Goal: Obtain resource: Obtain resource

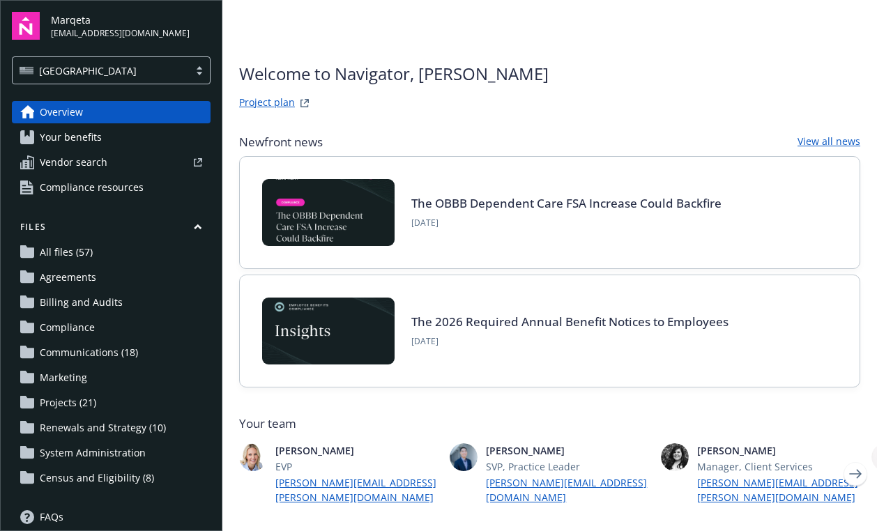
click at [106, 252] on link "All files (57)" at bounding box center [111, 252] width 199 height 22
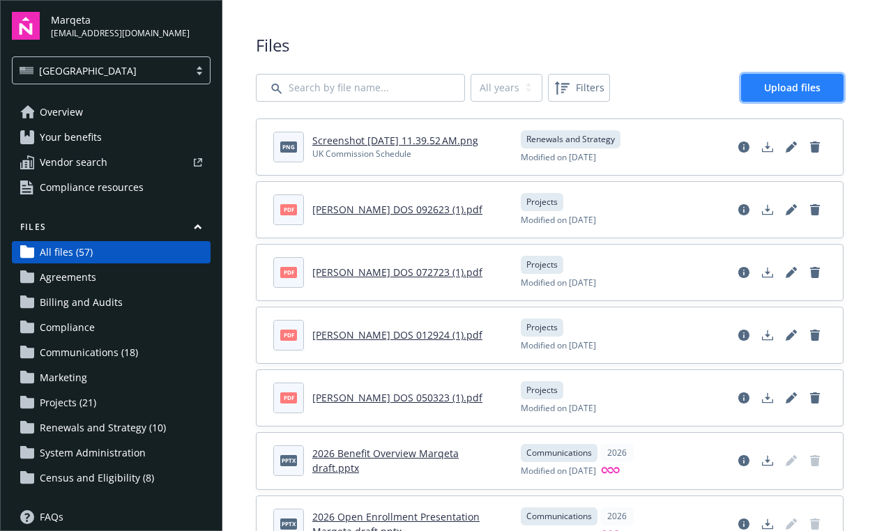
click at [798, 88] on span "Upload files" at bounding box center [792, 87] width 56 height 13
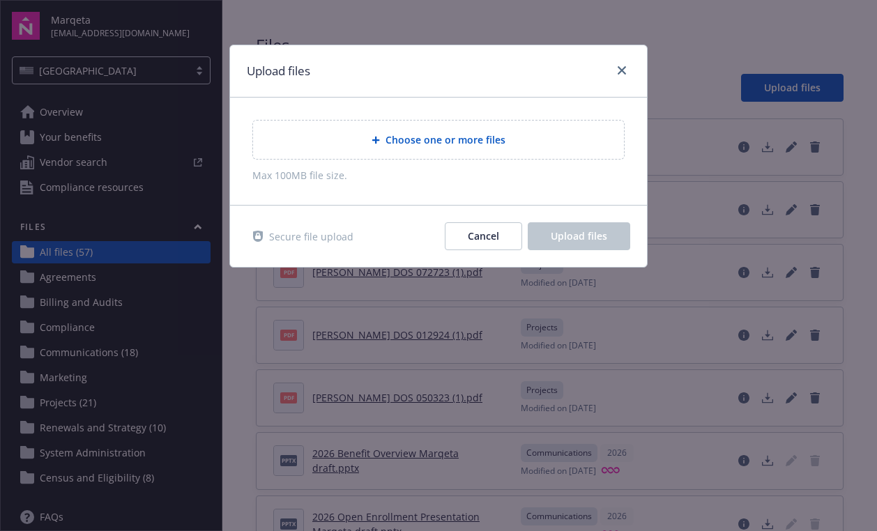
click at [476, 139] on span "Choose one or more files" at bounding box center [446, 140] width 120 height 15
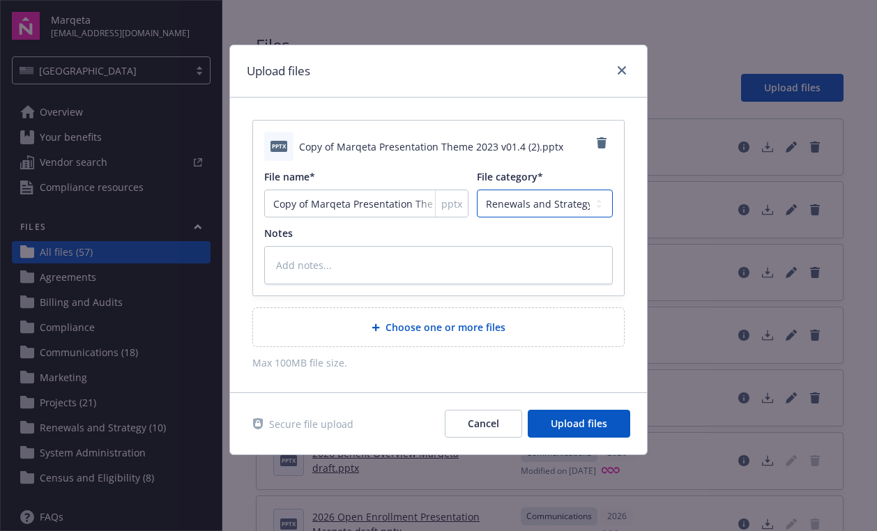
click at [600, 207] on select "Agreements Billing and Audits Census and Eligibility Communications Compliance …" at bounding box center [545, 204] width 136 height 28
select select "Communication"
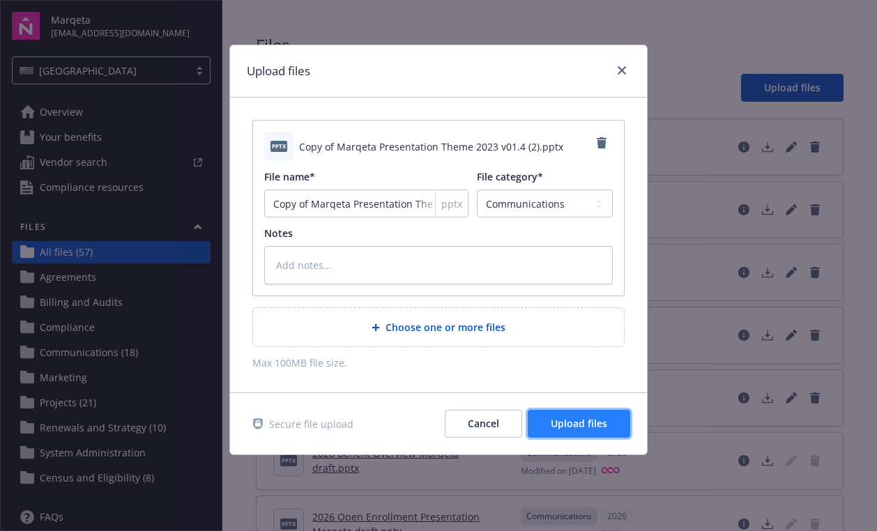
click at [594, 427] on span "Upload files" at bounding box center [579, 423] width 56 height 13
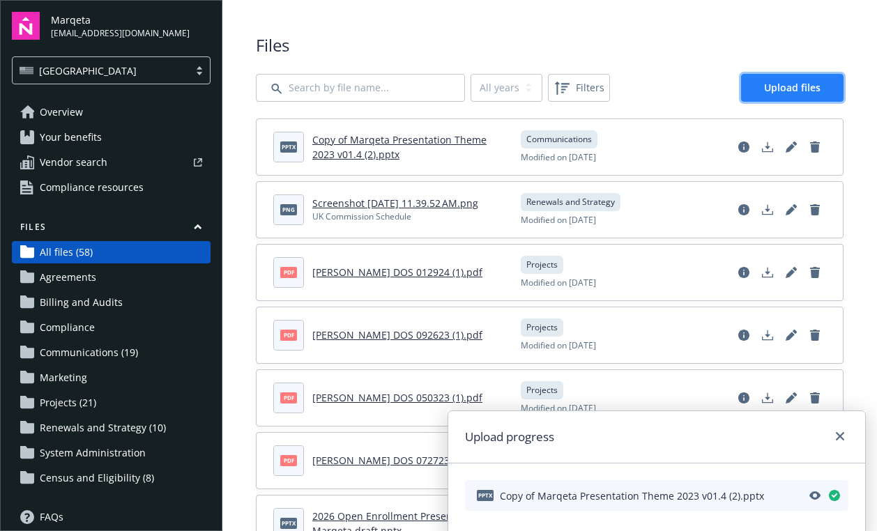
click at [799, 90] on span "Upload files" at bounding box center [792, 87] width 56 height 13
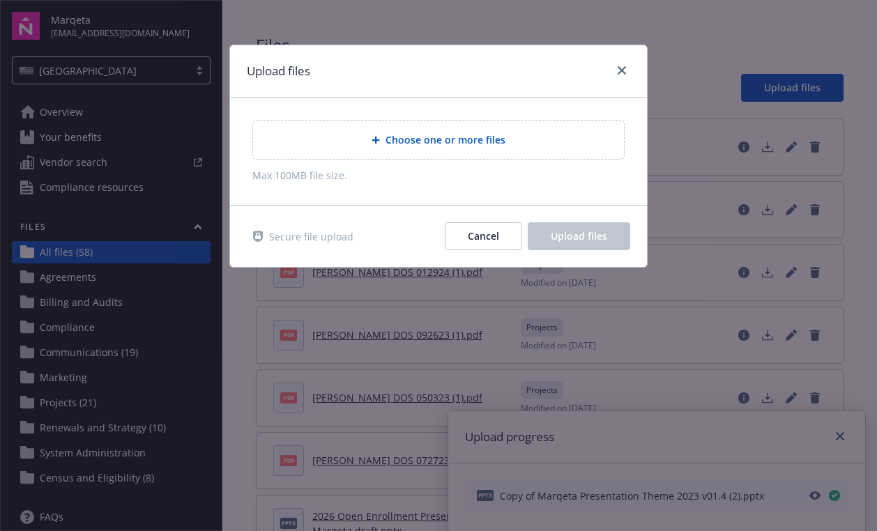
click at [473, 142] on span "Choose one or more files" at bounding box center [446, 140] width 120 height 15
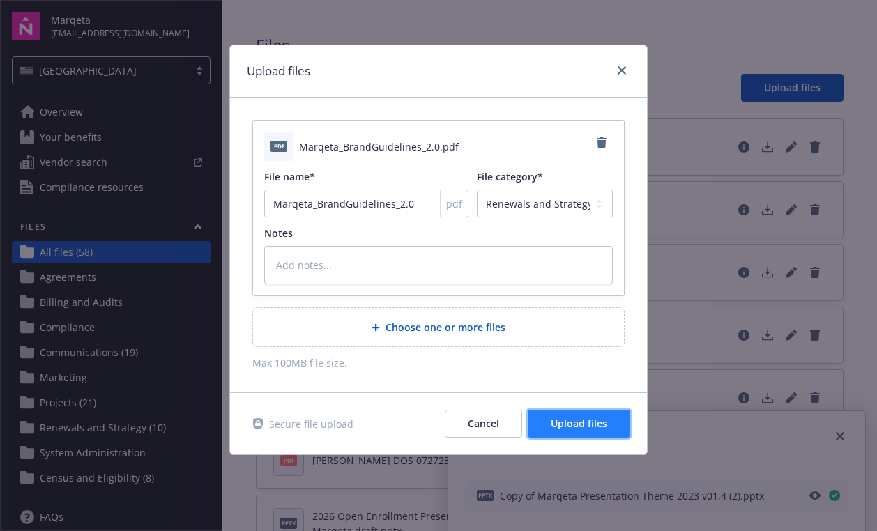
click at [599, 417] on span "Upload files" at bounding box center [579, 423] width 56 height 13
type textarea "x"
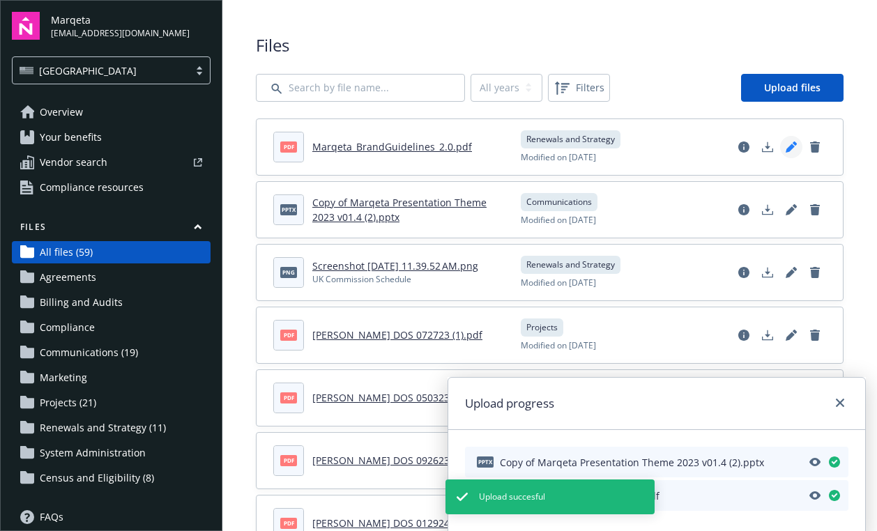
click at [790, 147] on icon "Edit document" at bounding box center [790, 148] width 9 height 9
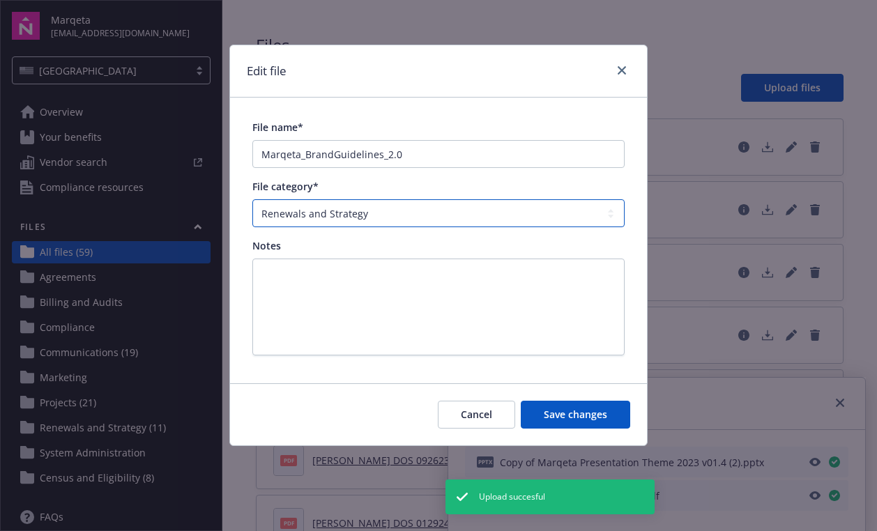
click at [441, 214] on select "All categories Agreements Billing and Audits Communications Compliance Marketin…" at bounding box center [438, 213] width 372 height 28
select select "Communication"
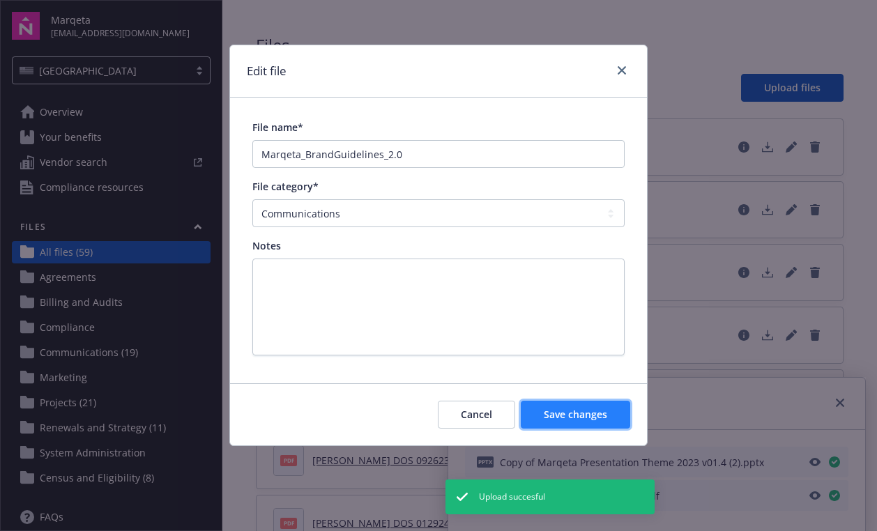
click at [560, 413] on span "Save changes" at bounding box center [575, 414] width 63 height 13
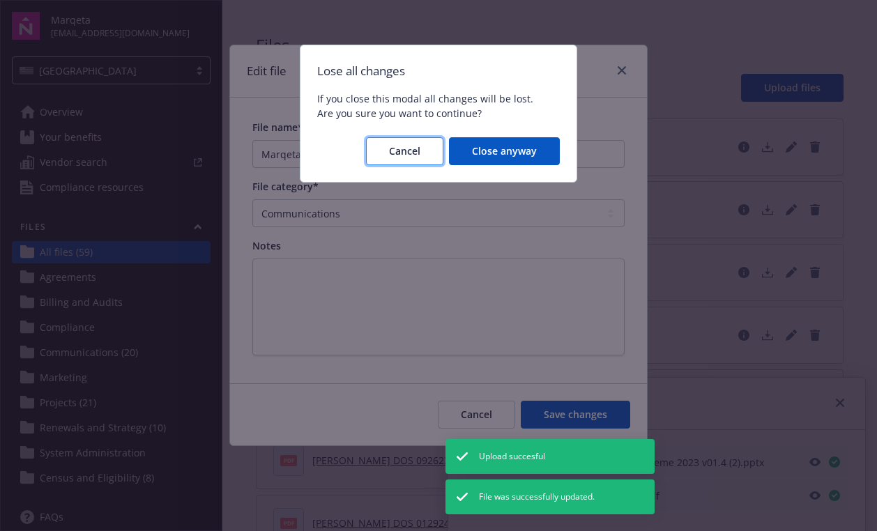
click at [397, 151] on span "Cancel" at bounding box center [404, 150] width 31 height 13
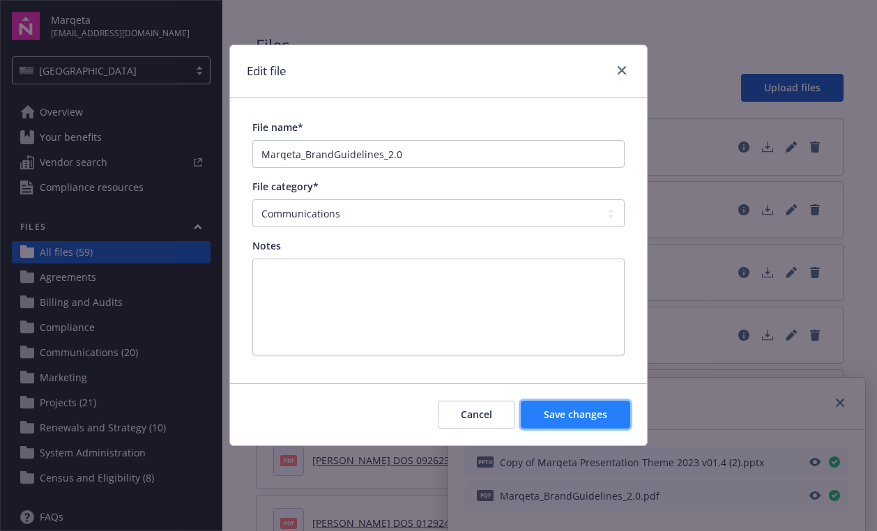
click at [587, 420] on span "Save changes" at bounding box center [575, 414] width 63 height 13
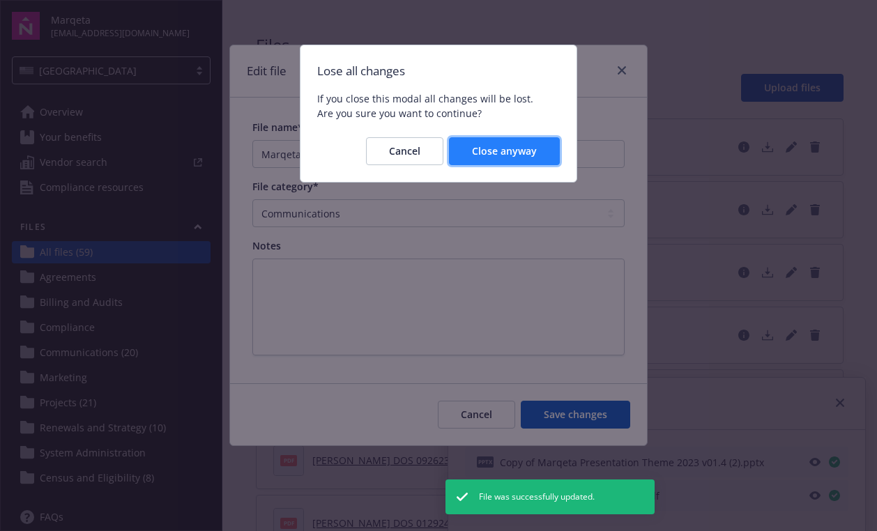
click at [510, 153] on span "Close anyway" at bounding box center [504, 150] width 65 height 13
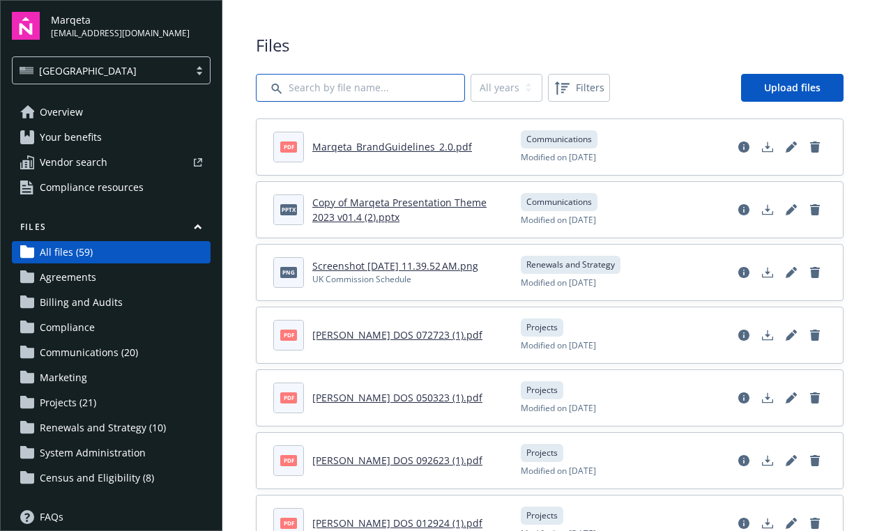
click at [398, 88] on input "Search by file name..." at bounding box center [360, 88] width 209 height 28
type input "connec"
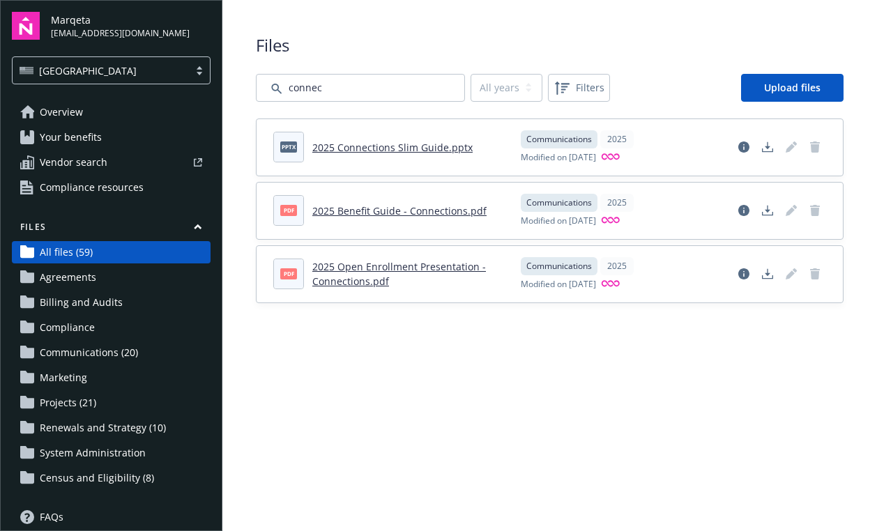
click at [375, 270] on link "2025 Open Enrollment Presentation - Connections.pdf" at bounding box center [399, 274] width 174 height 28
